Goal: Find specific page/section: Find specific page/section

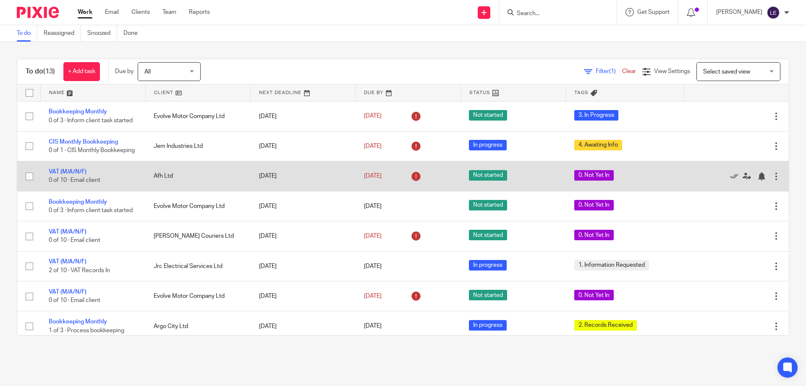
drag, startPoint x: 84, startPoint y: 139, endPoint x: 238, endPoint y: 176, distance: 158.4
click at [84, 139] on link "CIS Monthly Bookkeeping" at bounding box center [83, 142] width 69 height 6
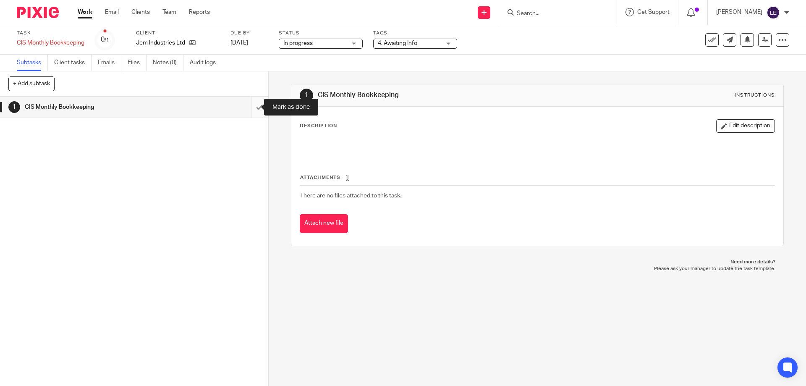
click at [250, 106] on input "submit" at bounding box center [134, 107] width 268 height 21
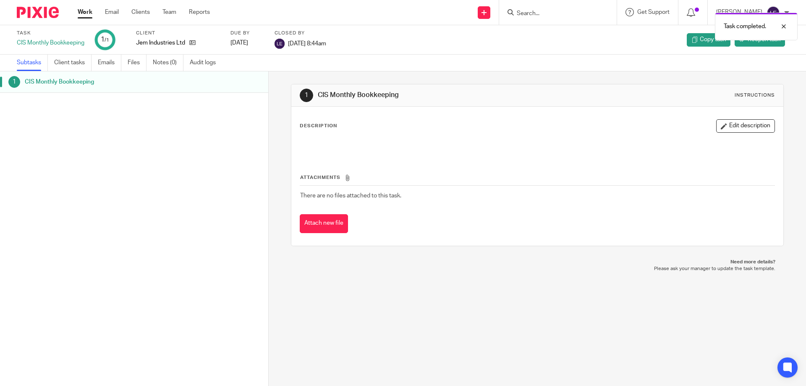
click at [89, 13] on link "Work" at bounding box center [85, 12] width 15 height 8
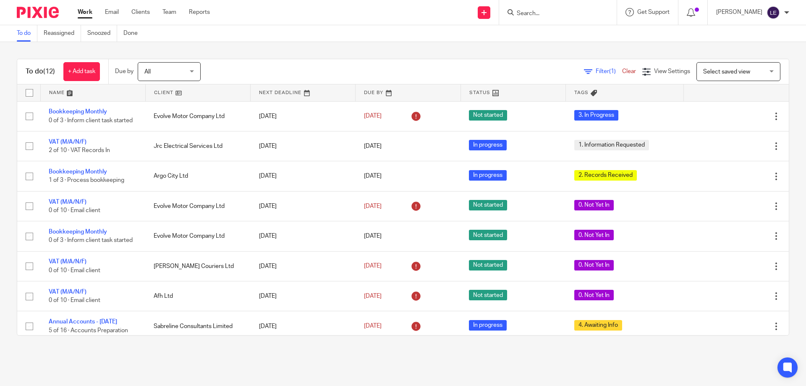
click at [580, 12] on input "Search" at bounding box center [554, 14] width 76 height 8
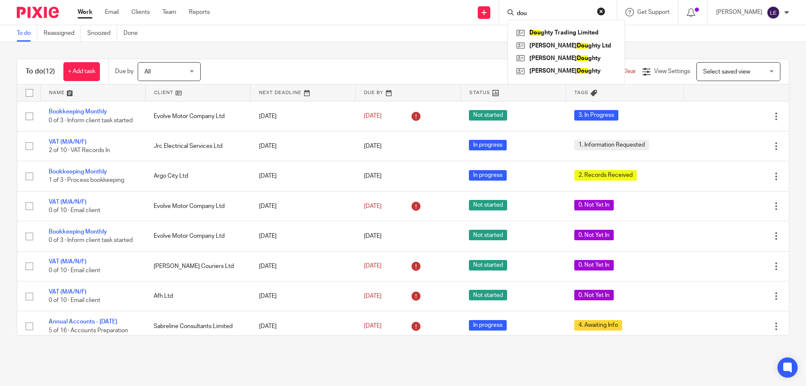
type input "dou"
click button "submit" at bounding box center [0, 0] width 0 height 0
click at [573, 30] on link at bounding box center [567, 32] width 104 height 13
